Goal: Find specific page/section: Find specific page/section

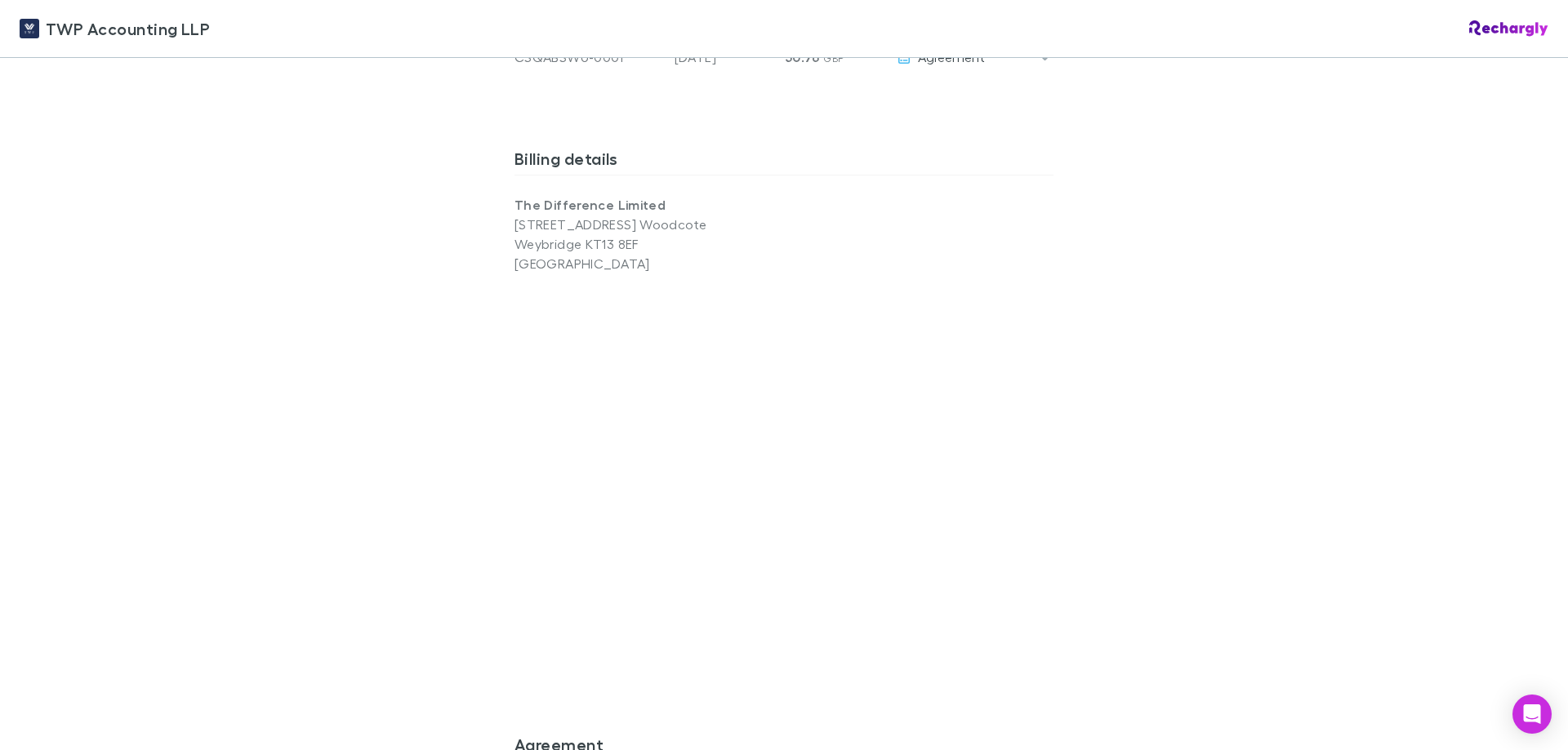
scroll to position [1213, 0]
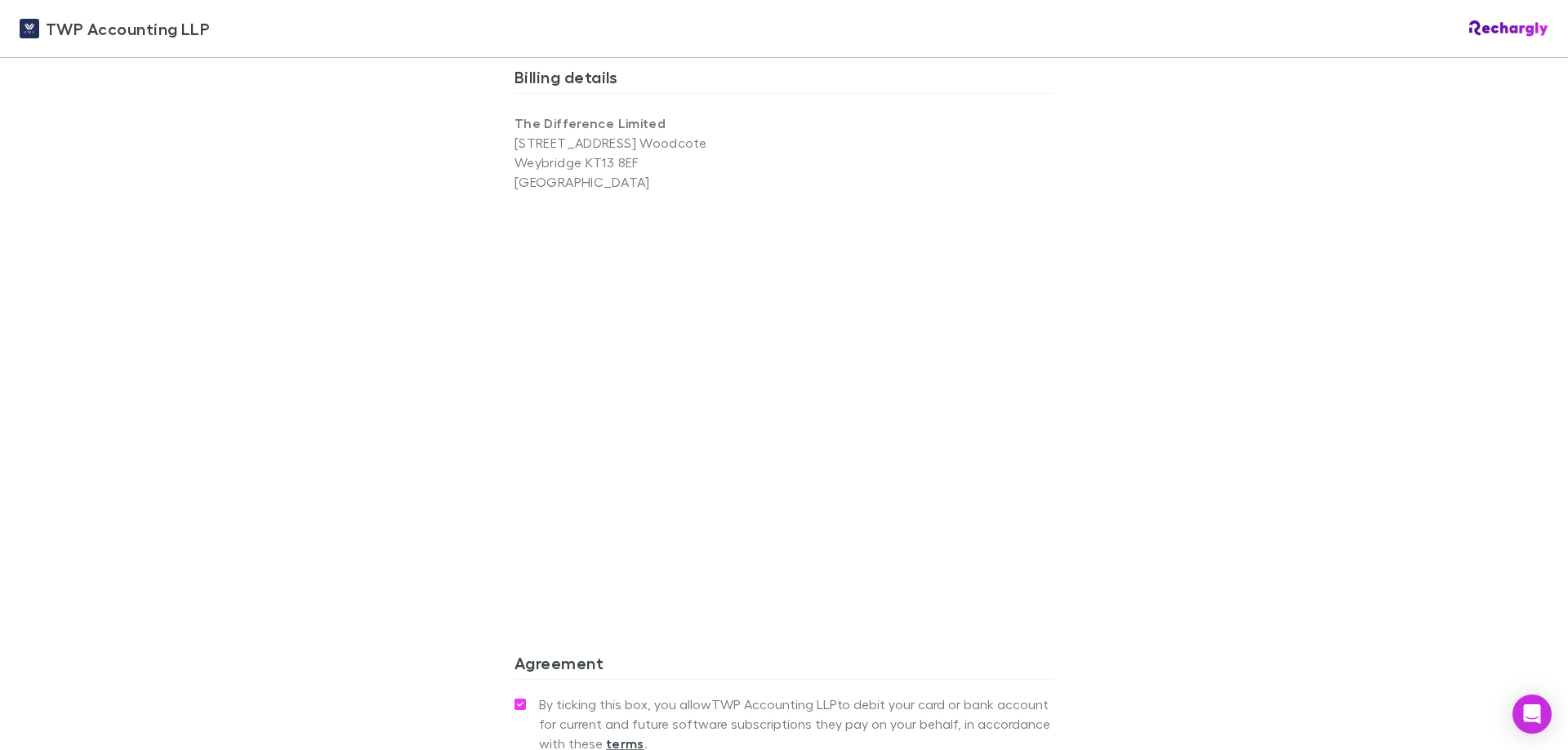
click at [356, 510] on div "TWP Accounting LLP TWP Accounting LLP Software subscriptions agreement TWP Acco…" at bounding box center [784, 375] width 1568 height 750
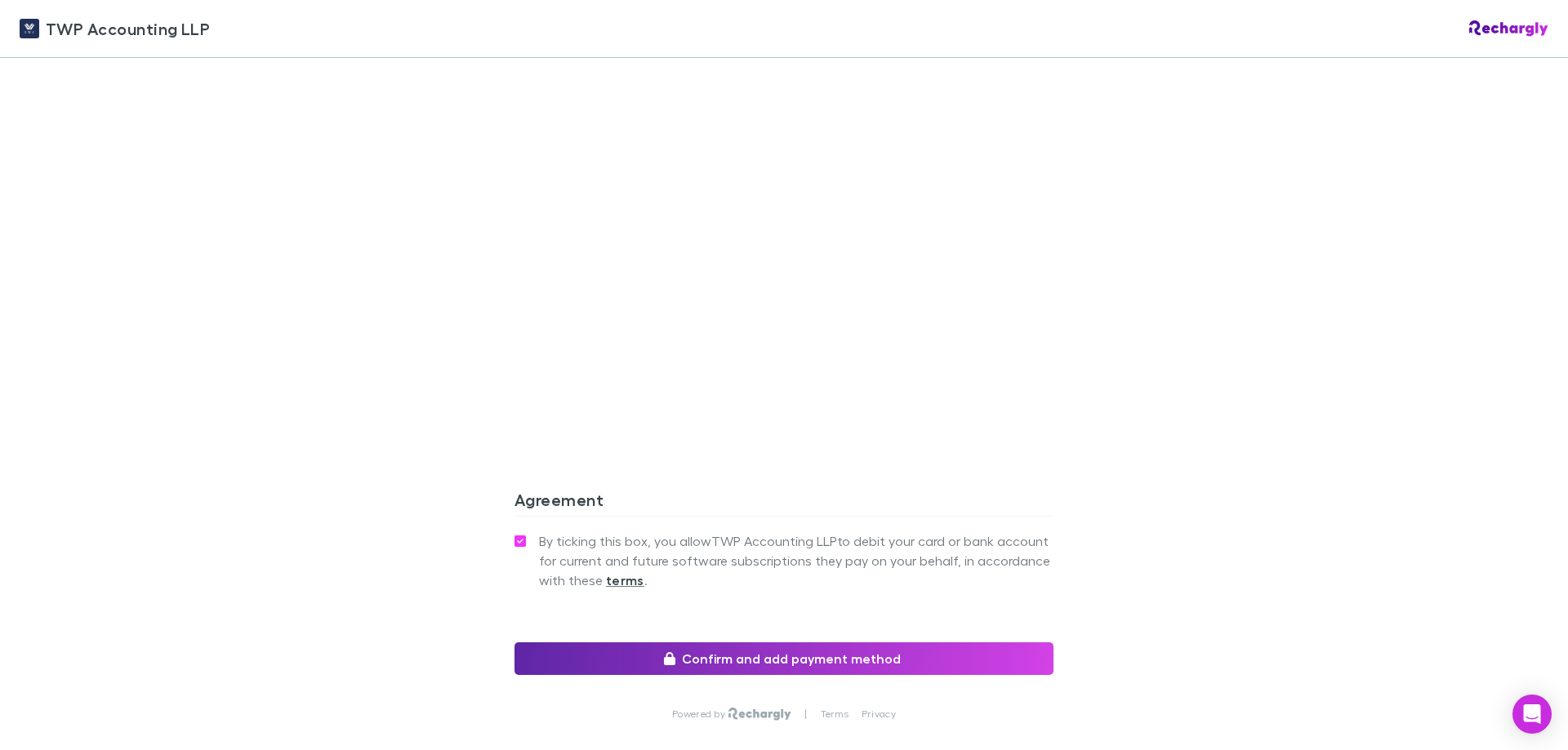
scroll to position [1295, 0]
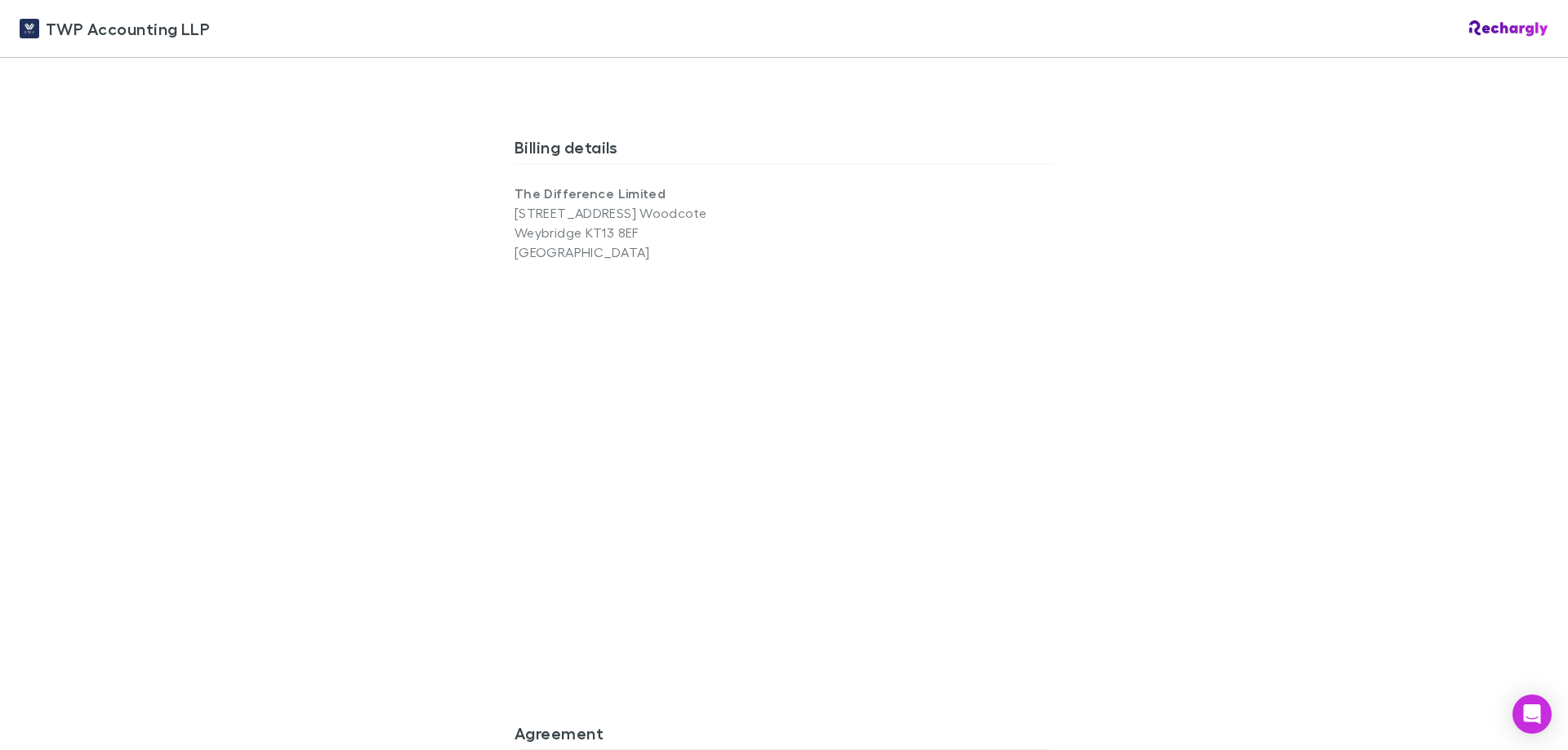
scroll to position [1224, 0]
